Goal: Book appointment/travel/reservation

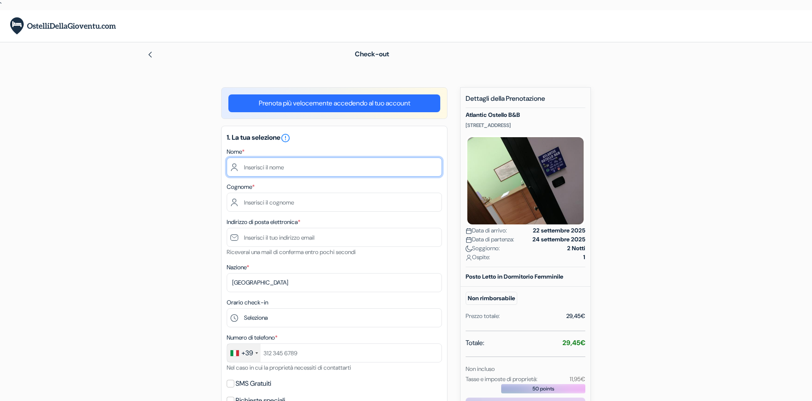
click at [292, 166] on input "text" at bounding box center [334, 166] width 215 height 19
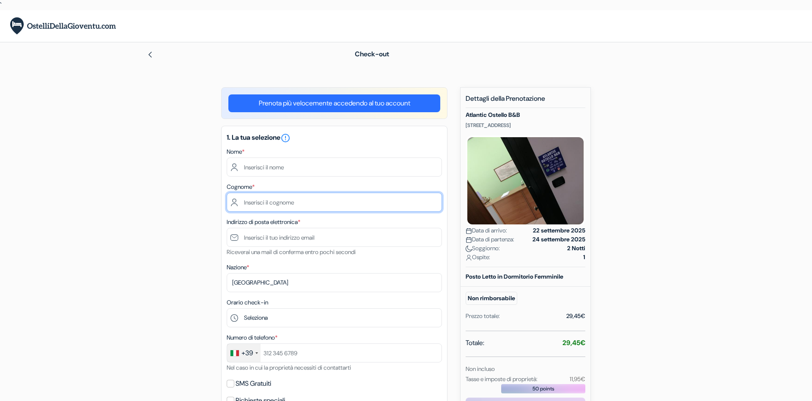
click at [319, 208] on input "text" at bounding box center [334, 202] width 215 height 19
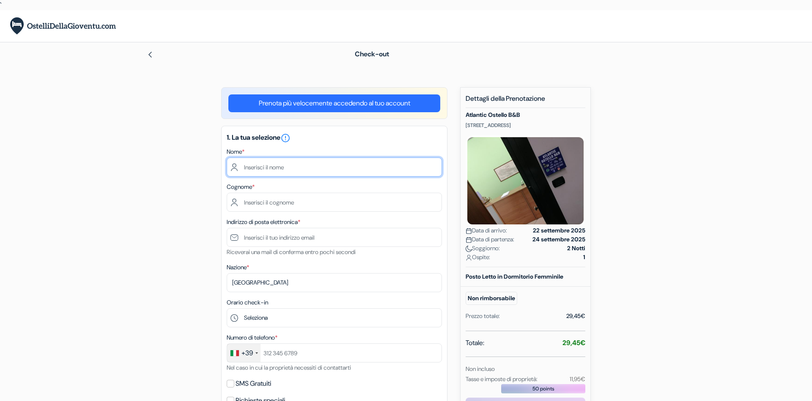
click at [313, 166] on input "text" at bounding box center [334, 166] width 215 height 19
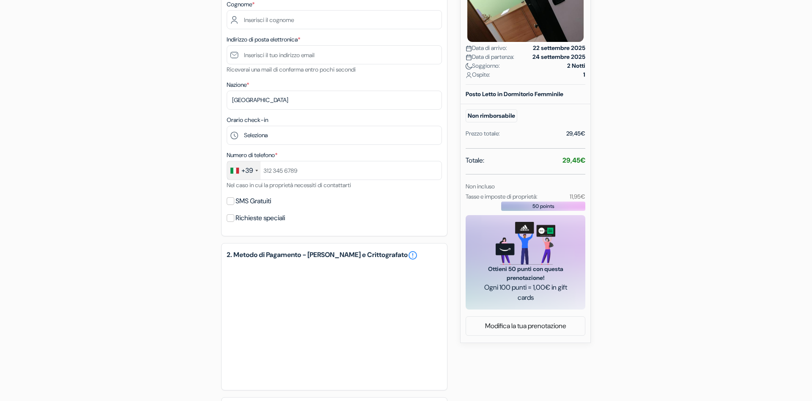
scroll to position [216, 0]
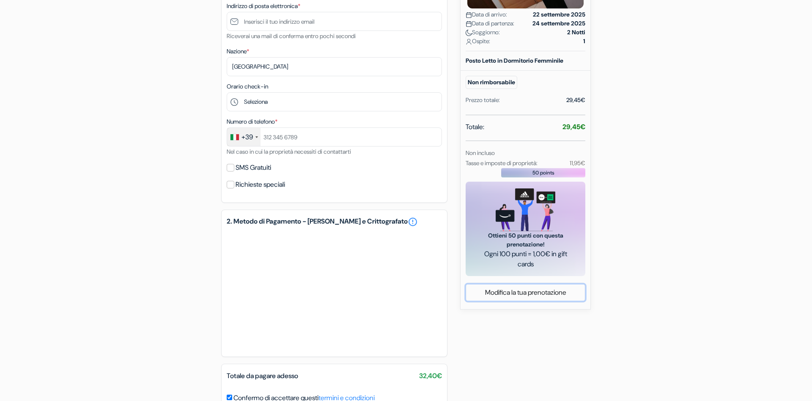
click at [523, 300] on link "Modifica la tua prenotazione" at bounding box center [525, 292] width 119 height 16
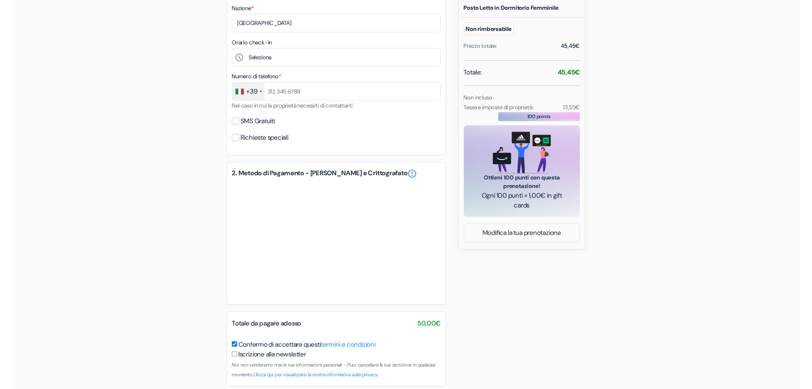
scroll to position [259, 0]
